Goal: Task Accomplishment & Management: Manage account settings

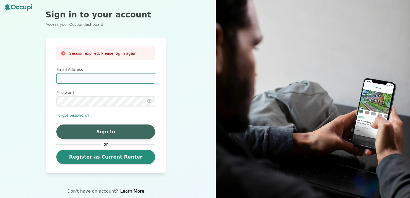
type input "**********"
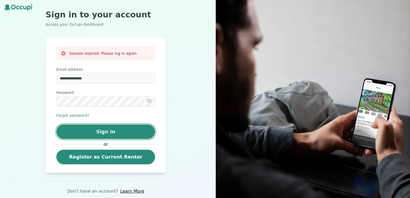
click at [121, 129] on button "Sign In" at bounding box center [105, 132] width 99 height 14
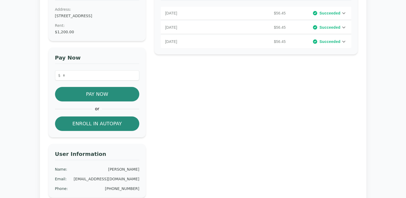
scroll to position [72, 0]
